Goal: Use online tool/utility: Use online tool/utility

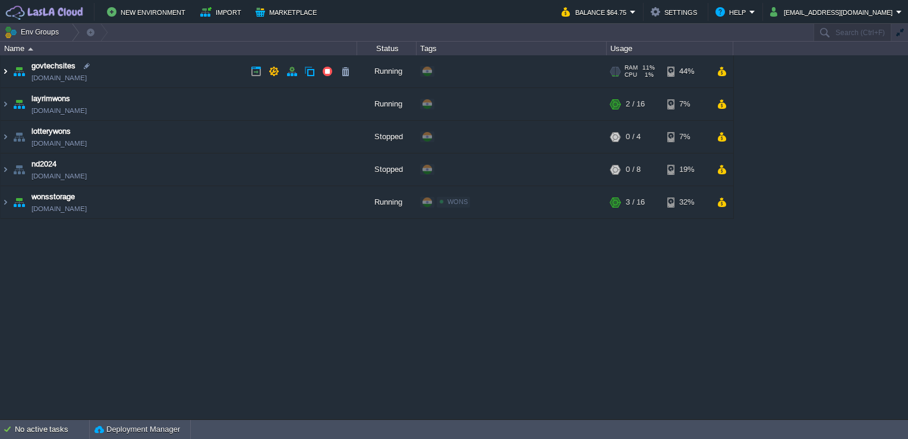
click at [4, 70] on img at bounding box center [6, 71] width 10 height 32
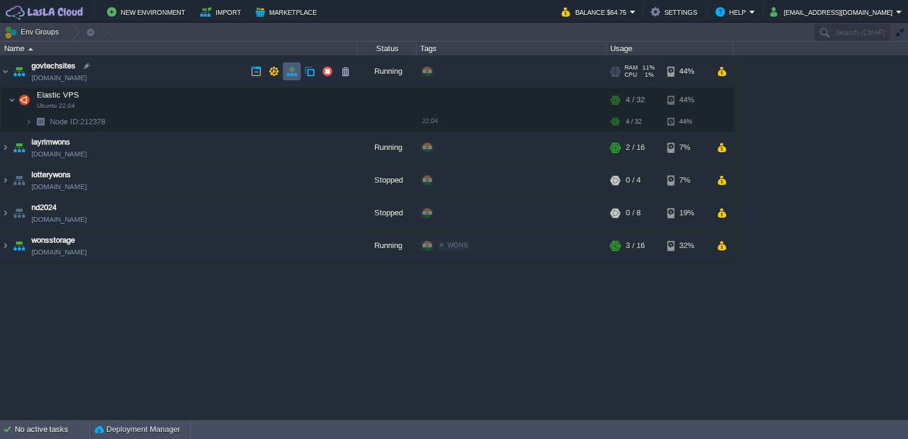
click at [288, 73] on button "button" at bounding box center [291, 71] width 11 height 11
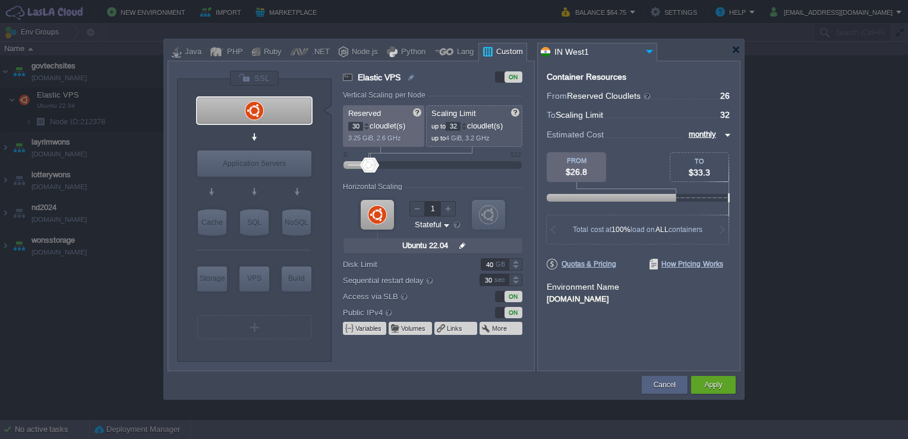
type input "32"
type input "33"
type input "34"
type input "35"
type input "38"
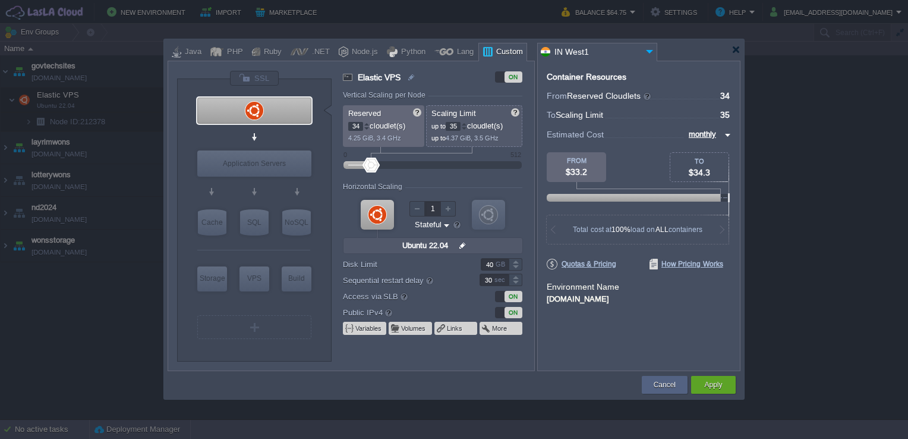
type input "39"
type input "40"
type input "41"
type input "42"
type input "43"
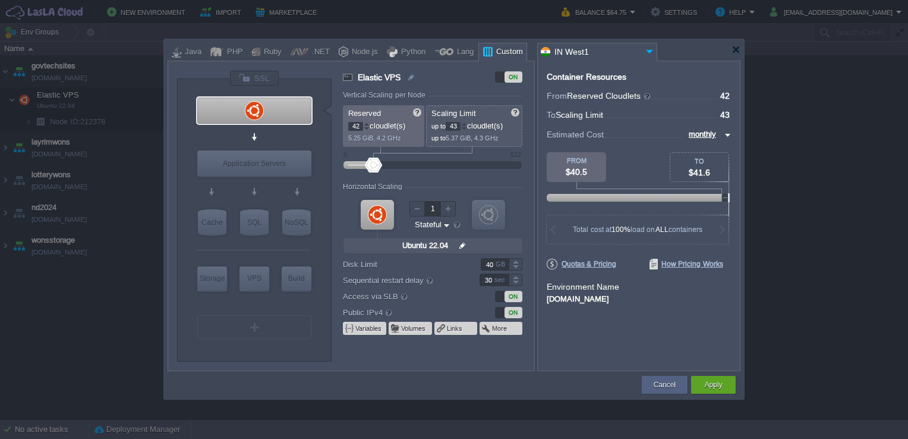
type input "44"
type input "45"
type input "50"
type input "51"
type input "54"
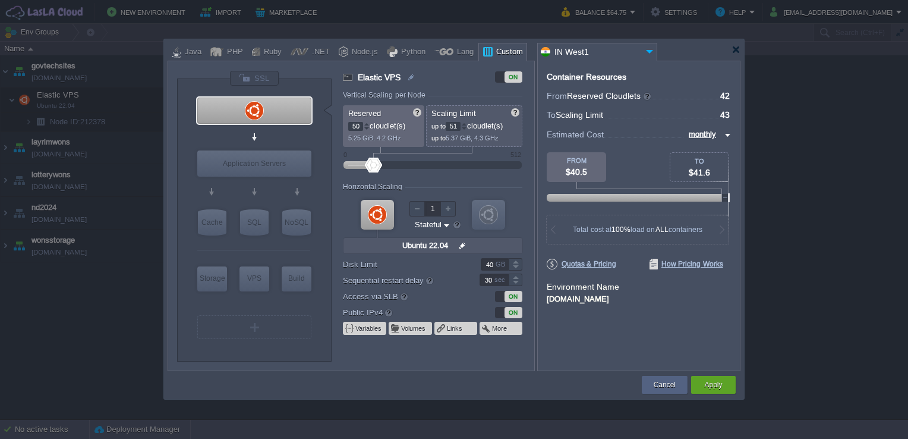
type input "55"
type input "60"
type input "61"
type input "62"
type input "63"
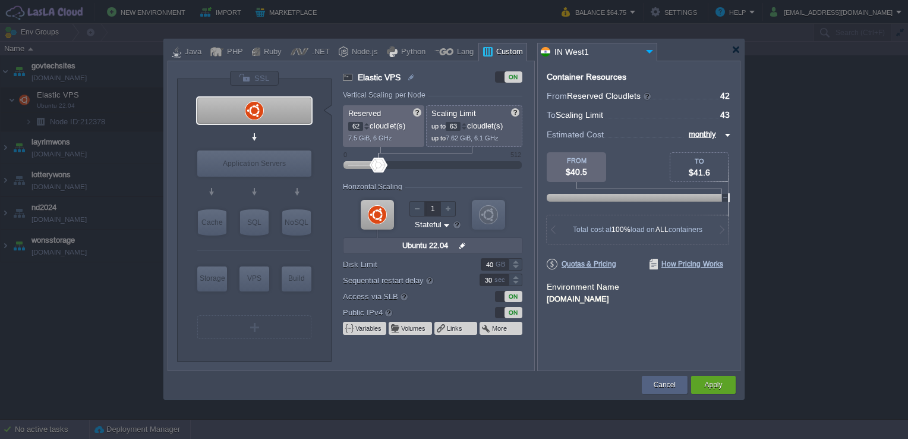
type input "64"
type input "65"
type input "68"
type input "69"
type input "74"
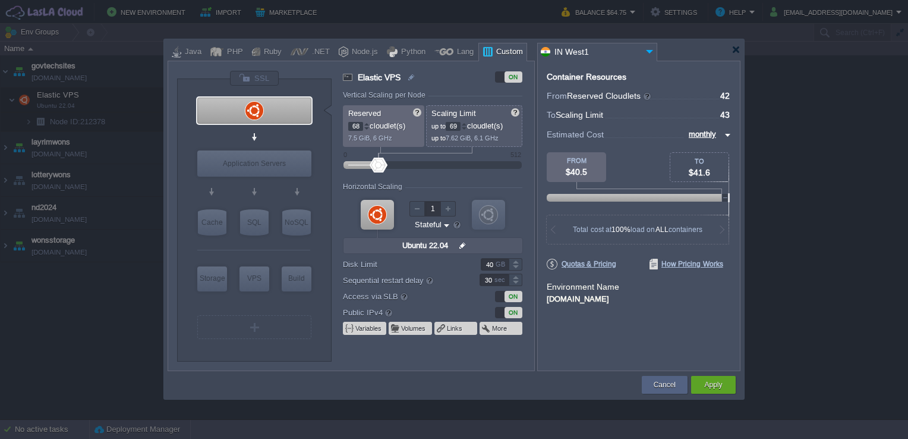
type input "75"
type input "76"
type input "77"
type input "84"
type input "85"
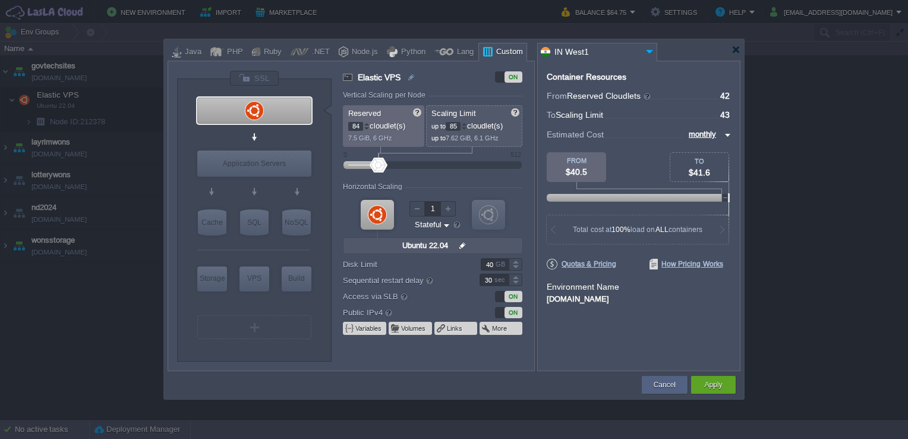
type input "90"
type input "91"
type input "96"
type input "97"
type input "100"
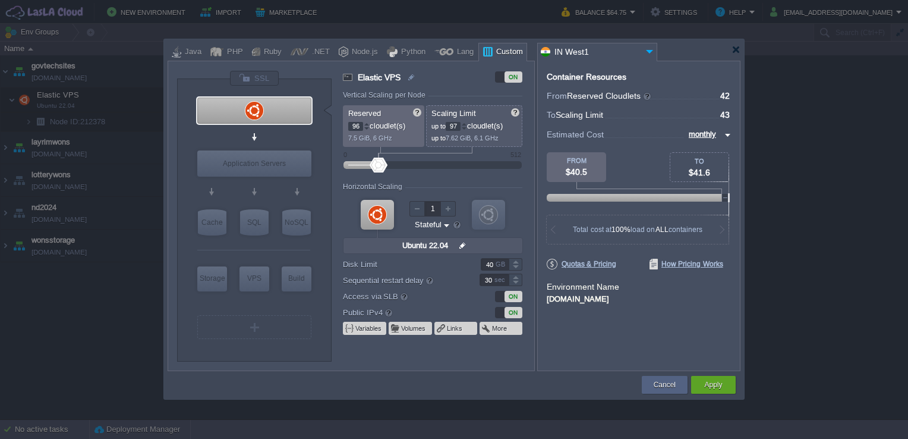
type input "101"
type input "114"
type input "115"
type input "118"
type input "119"
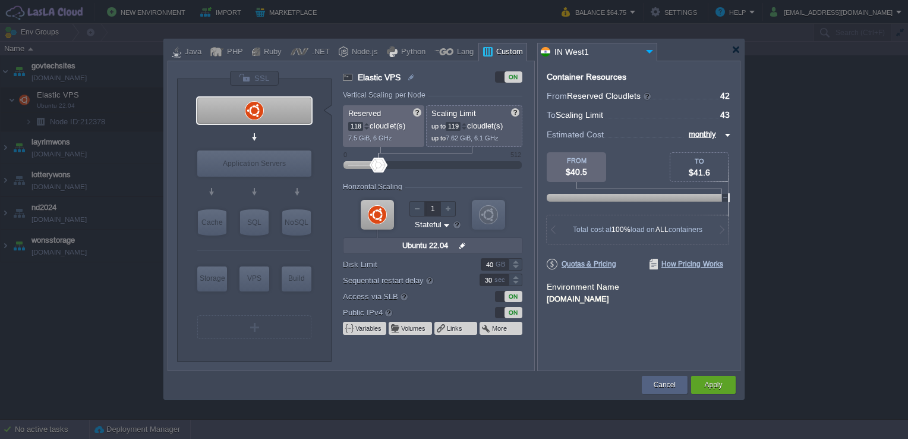
type input "122"
type input "123"
type input "126"
type input "127"
type input "134"
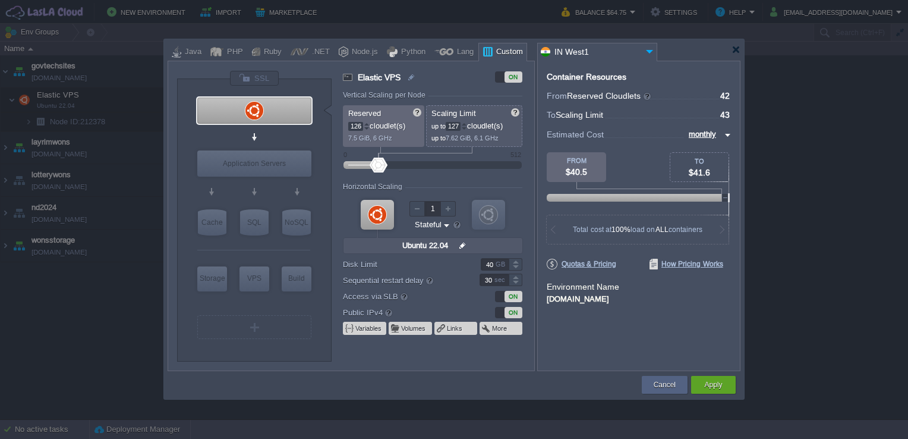
type input "135"
type input "142"
type input "143"
type input "146"
type input "147"
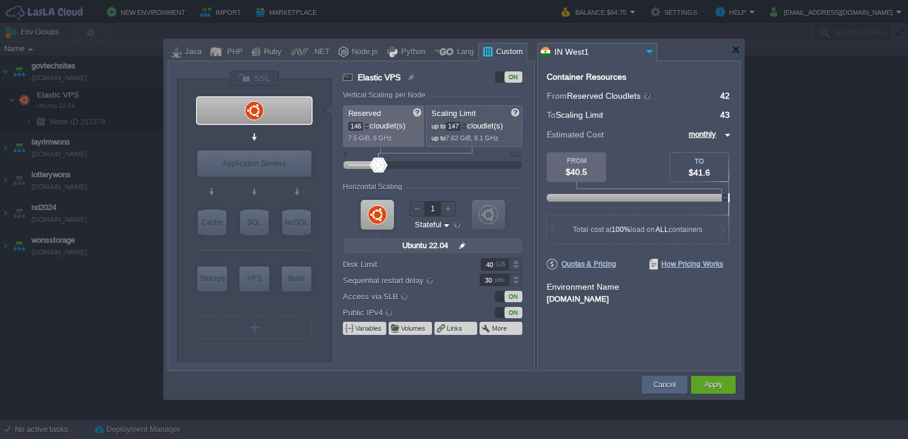
type input "152"
type input "153"
type input "154"
type input "155"
type input "158"
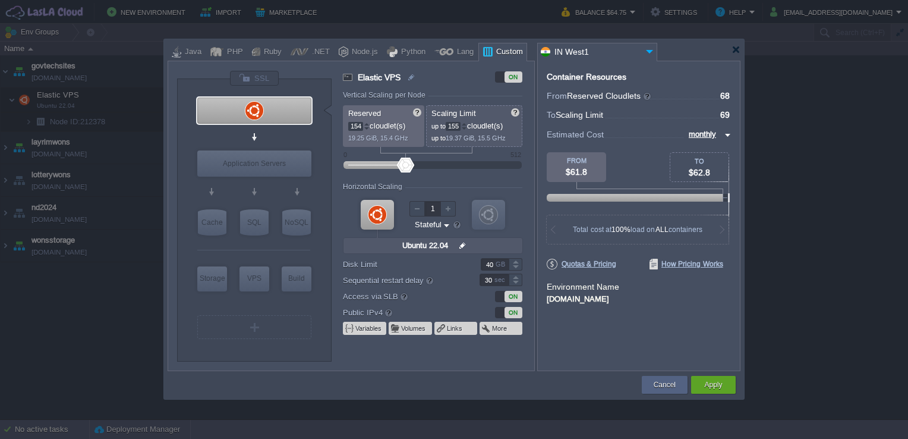
type input "159"
type input "160"
type input "161"
type input "164"
type input "165"
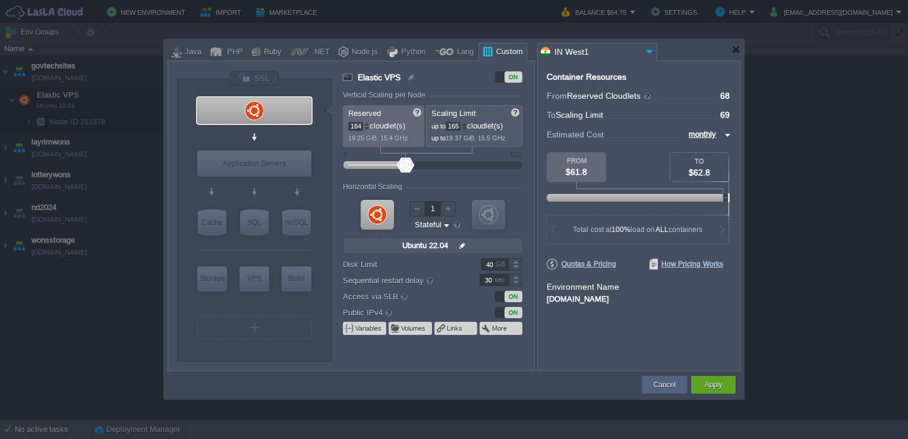
type input "166"
type input "167"
type input "168"
type input "169"
type input "170"
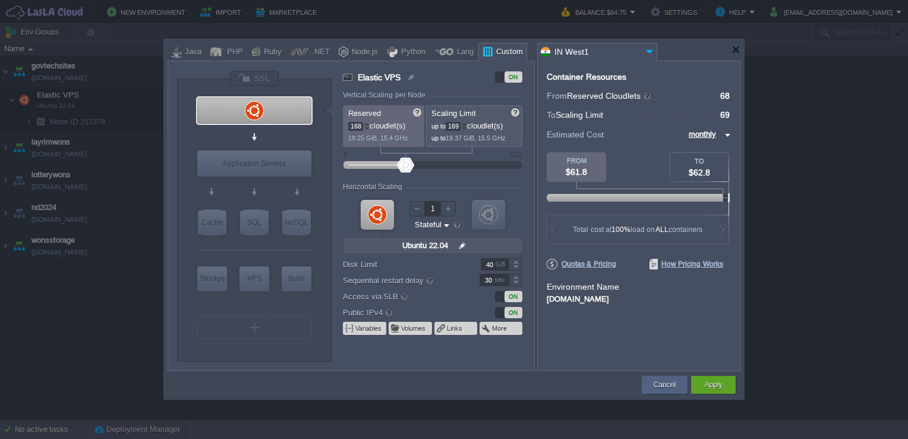
type input "171"
type input "174"
type input "175"
type input "178"
type input "179"
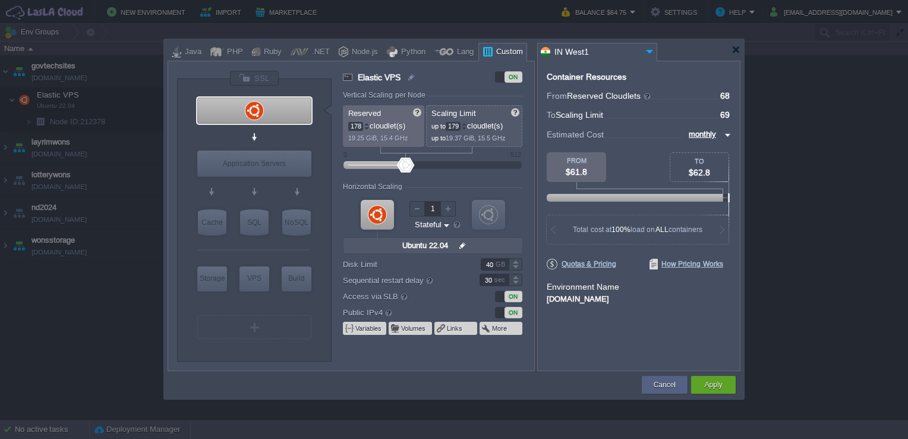
type input "180"
type input "181"
type input "186"
type input "187"
type input "190"
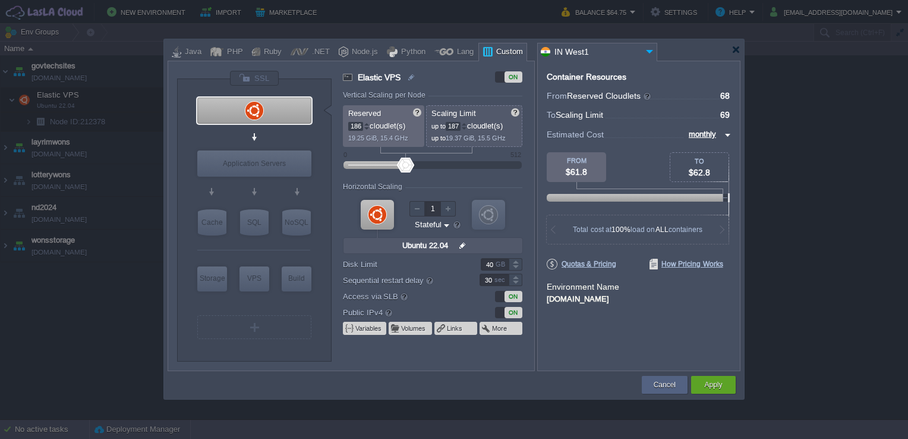
type input "191"
type input "196"
type input "197"
type input "202"
type input "203"
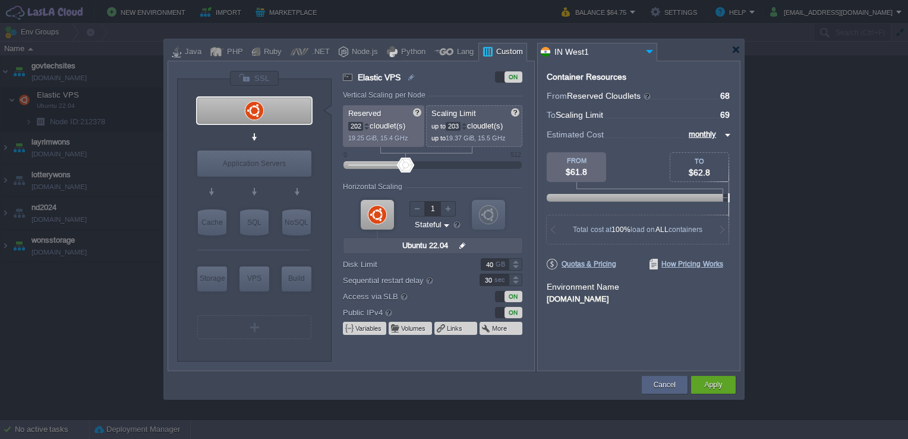
type input "206"
type input "207"
type input "208"
type input "209"
type input "214"
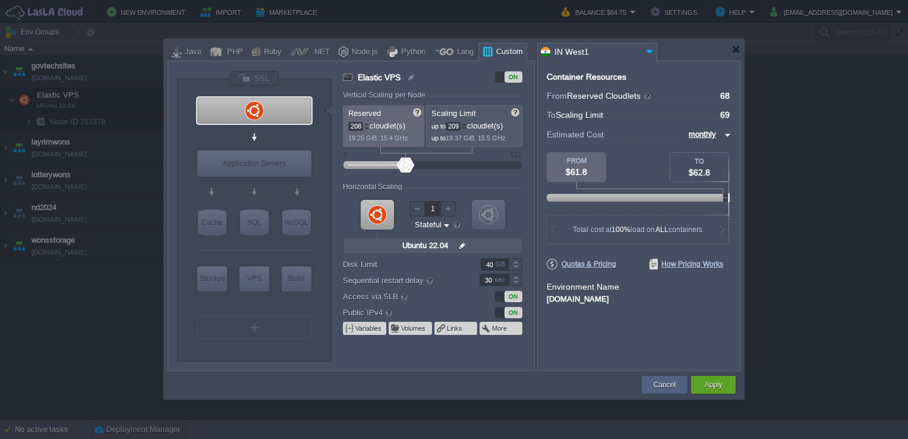
type input "215"
type input "216"
type input "217"
type input "134"
drag, startPoint x: 356, startPoint y: 163, endPoint x: 399, endPoint y: 168, distance: 43.6
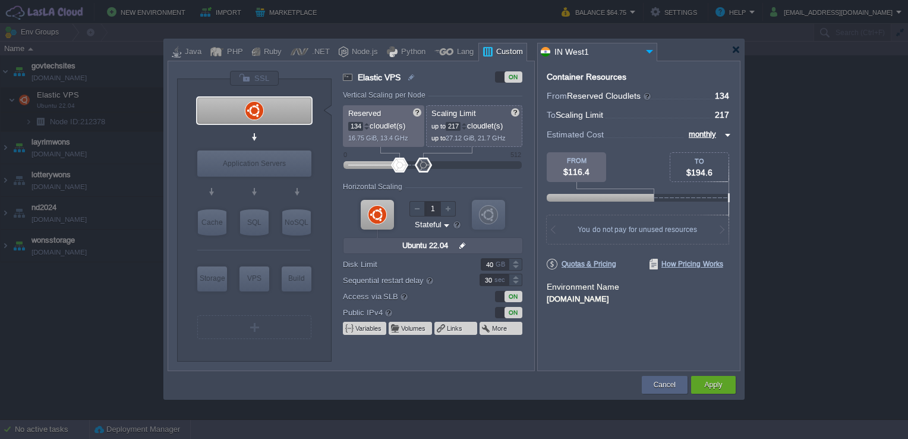
click at [399, 168] on div at bounding box center [399, 165] width 17 height 15
type input "141"
drag, startPoint x: 423, startPoint y: 160, endPoint x: 402, endPoint y: 161, distance: 20.8
click at [402, 161] on div at bounding box center [401, 165] width 17 height 15
click at [354, 127] on input "134" at bounding box center [355, 126] width 15 height 9
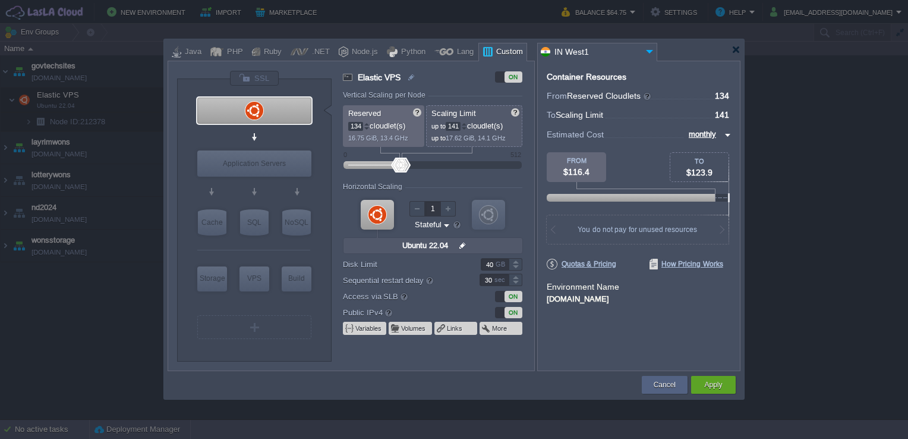
click at [354, 127] on input "134" at bounding box center [355, 126] width 15 height 9
type input "128"
click at [450, 125] on input "141" at bounding box center [453, 126] width 15 height 9
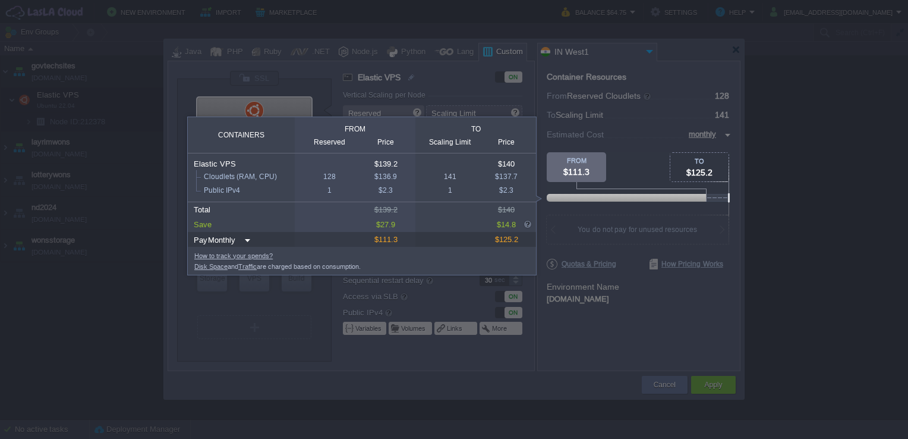
click at [244, 241] on img at bounding box center [246, 240] width 10 height 16
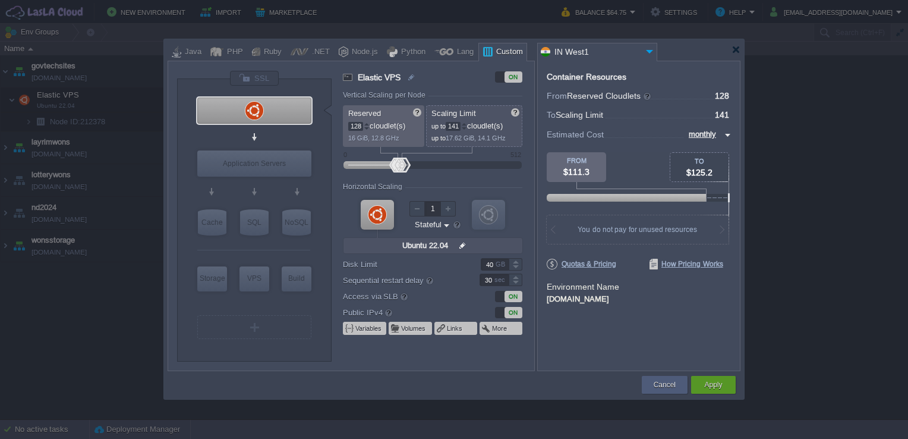
click at [590, 339] on div at bounding box center [365, 321] width 731 height 236
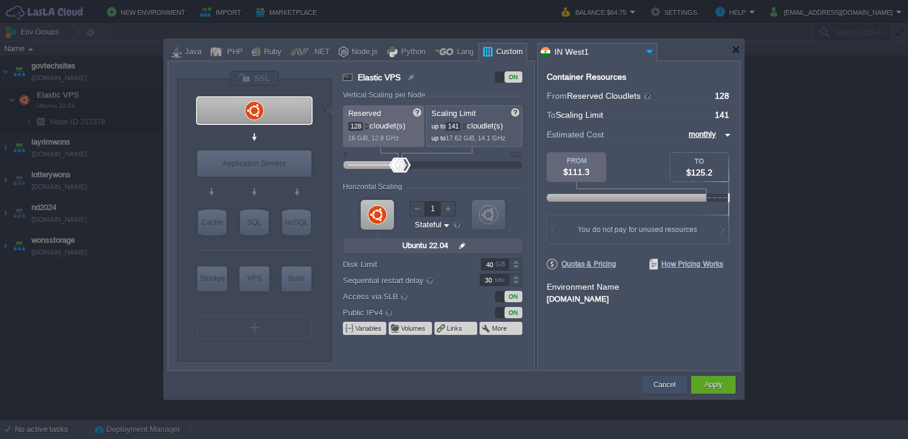
click at [671, 386] on button "Cancel" at bounding box center [665, 385] width 22 height 12
